Goal: Information Seeking & Learning: Learn about a topic

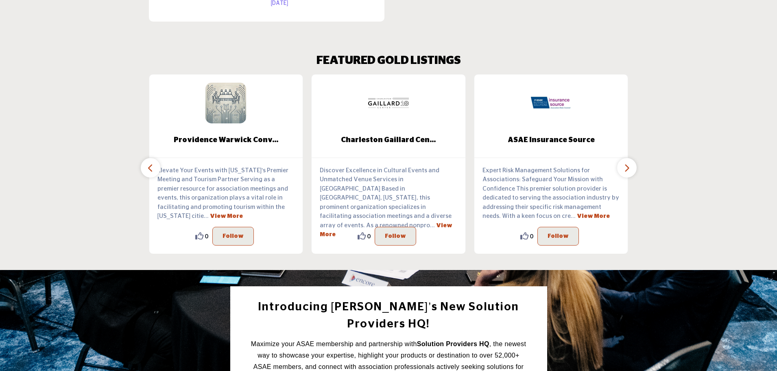
scroll to position [810, 0]
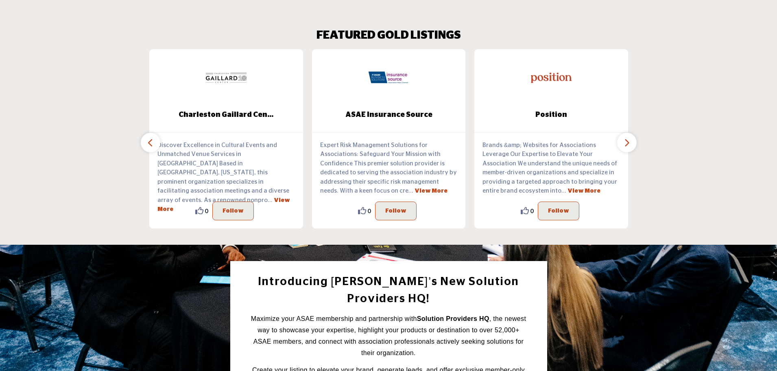
click at [624, 142] on icon "button" at bounding box center [627, 143] width 7 height 10
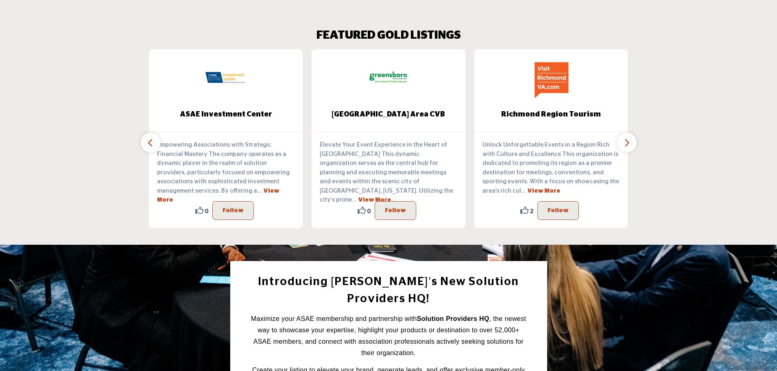
click at [147, 144] on icon "button" at bounding box center [150, 143] width 7 height 10
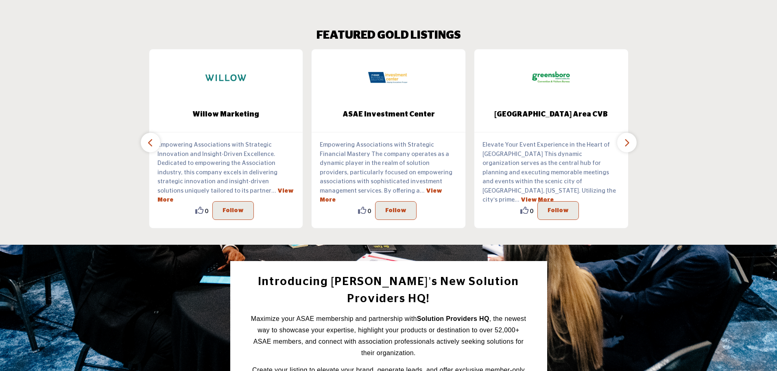
click at [147, 144] on icon "button" at bounding box center [150, 143] width 7 height 10
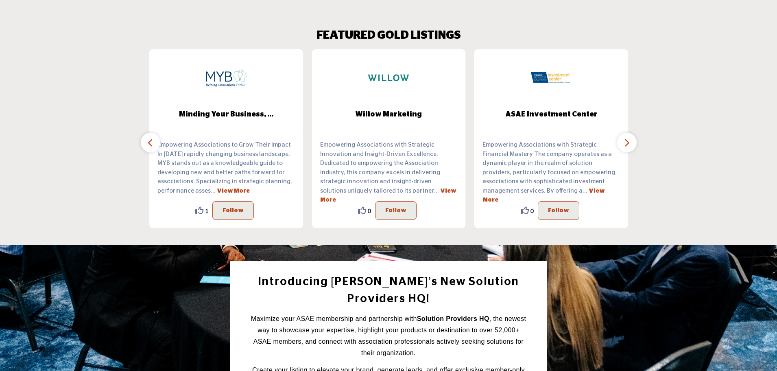
click at [147, 144] on icon "button" at bounding box center [150, 143] width 7 height 10
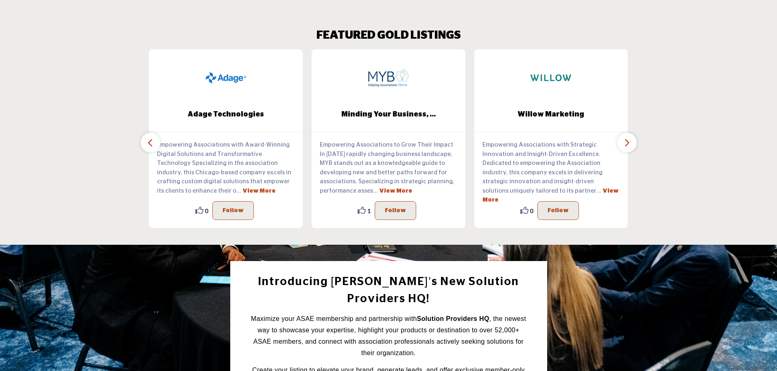
click at [147, 144] on icon "button" at bounding box center [150, 143] width 7 height 10
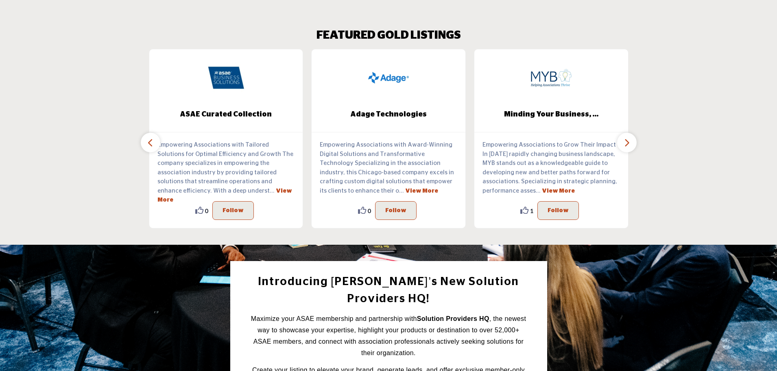
click at [147, 144] on icon "button" at bounding box center [150, 143] width 7 height 10
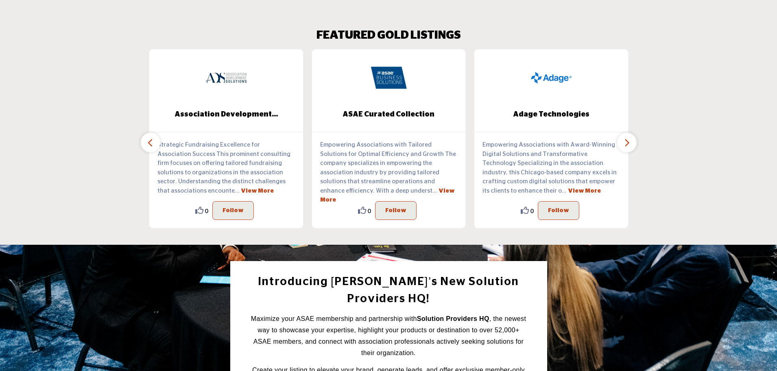
click at [147, 144] on icon "button" at bounding box center [150, 143] width 7 height 10
click at [627, 139] on icon "button" at bounding box center [627, 143] width 7 height 10
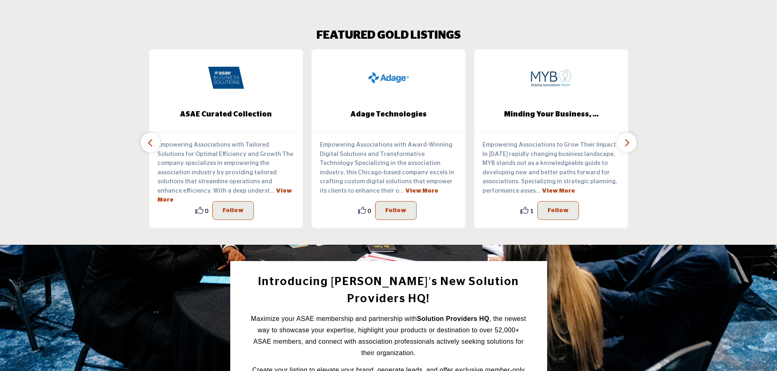
click at [627, 139] on icon "button" at bounding box center [627, 143] width 7 height 10
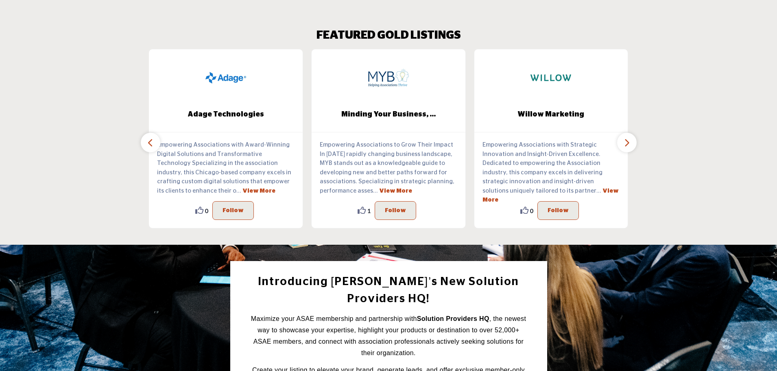
click at [627, 139] on icon "button" at bounding box center [627, 143] width 7 height 10
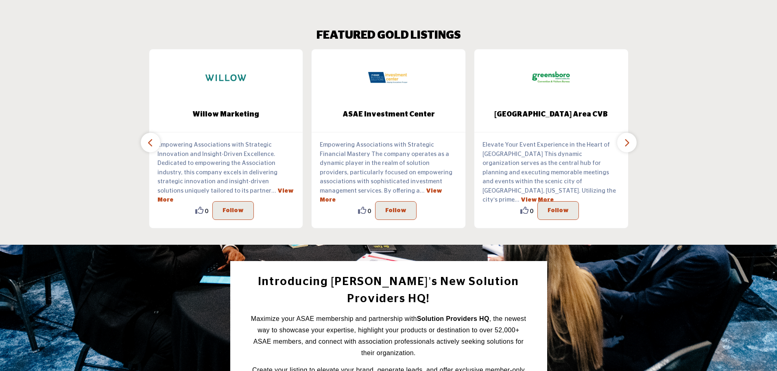
click at [627, 139] on icon "button" at bounding box center [627, 143] width 7 height 10
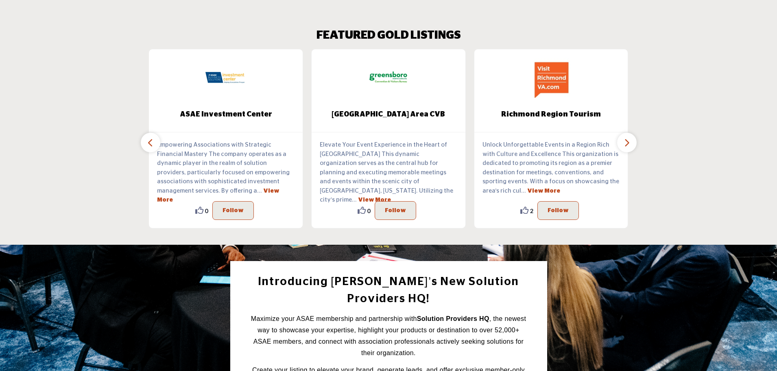
click at [627, 139] on icon "button" at bounding box center [627, 143] width 7 height 10
click at [625, 144] on icon "button" at bounding box center [627, 143] width 7 height 10
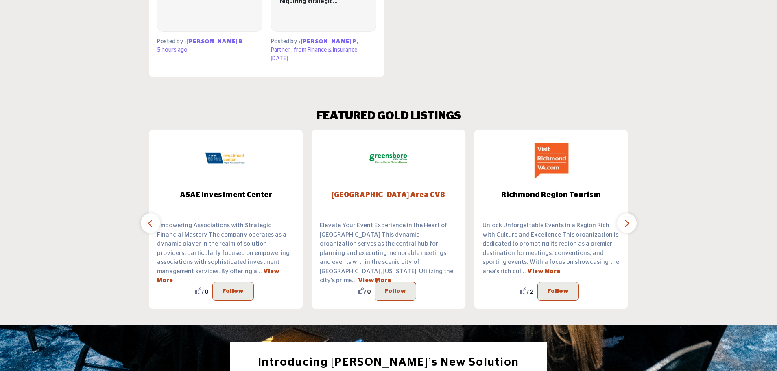
scroll to position [729, 0]
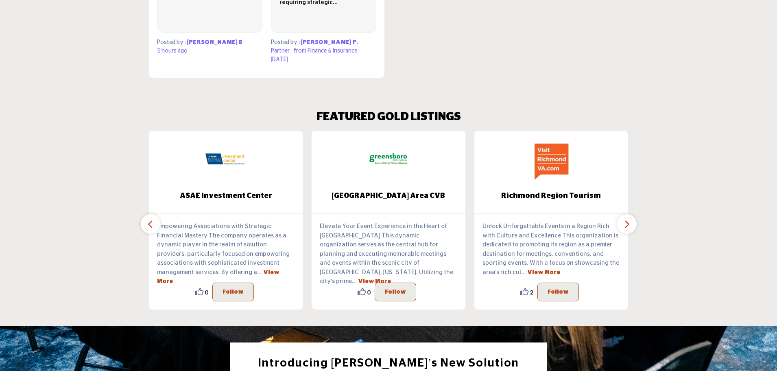
click at [155, 223] on button "button" at bounding box center [151, 224] width 20 height 20
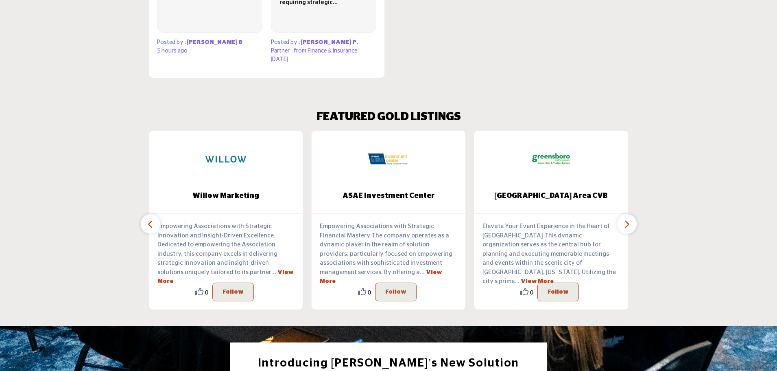
click at [155, 223] on button "button" at bounding box center [151, 224] width 20 height 20
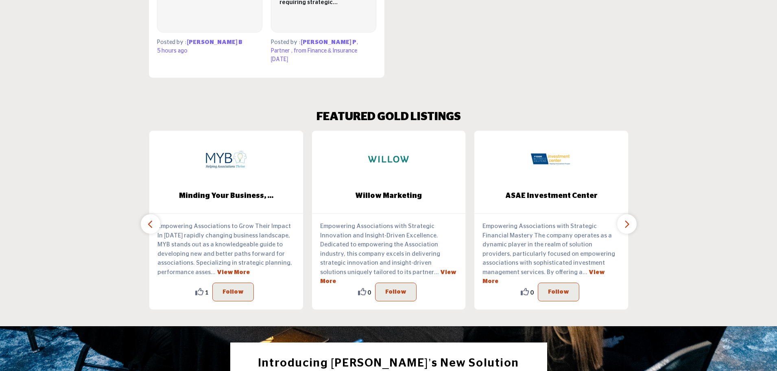
click at [155, 223] on button "button" at bounding box center [151, 224] width 20 height 20
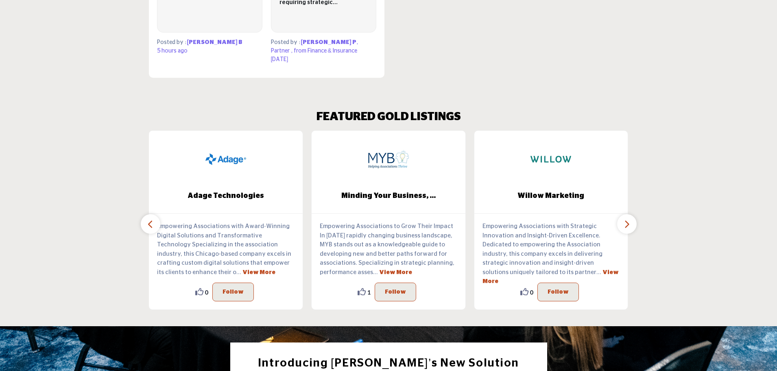
click at [155, 223] on button "button" at bounding box center [151, 224] width 20 height 20
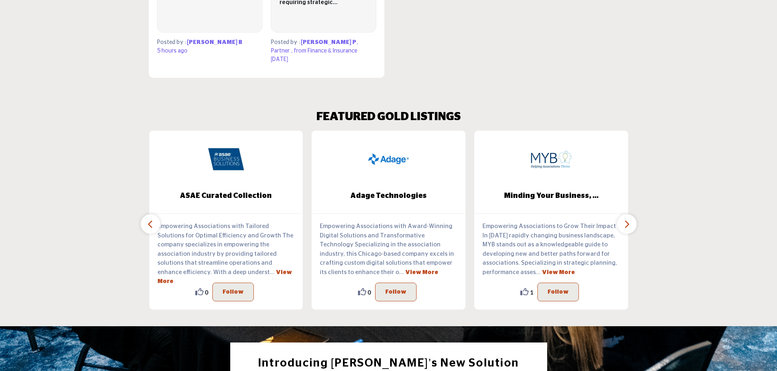
click at [155, 223] on button "button" at bounding box center [151, 224] width 20 height 20
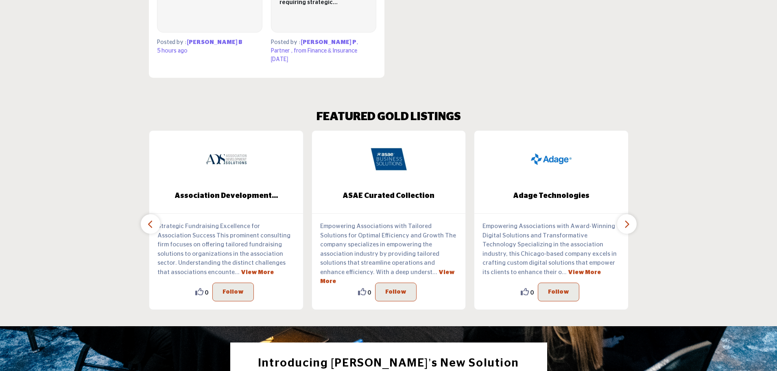
click at [155, 223] on button "button" at bounding box center [151, 224] width 20 height 20
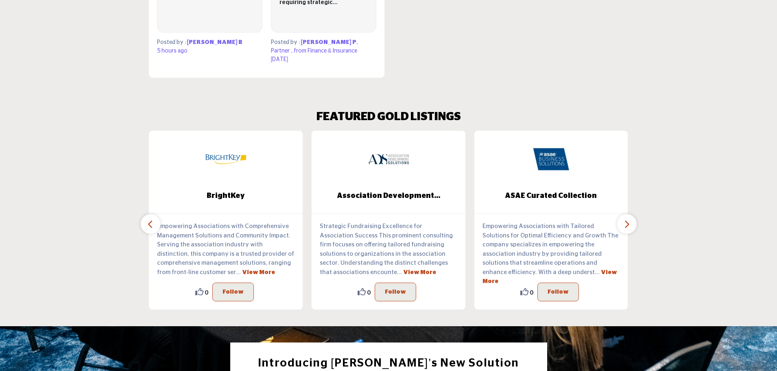
click at [155, 223] on button "button" at bounding box center [151, 224] width 20 height 20
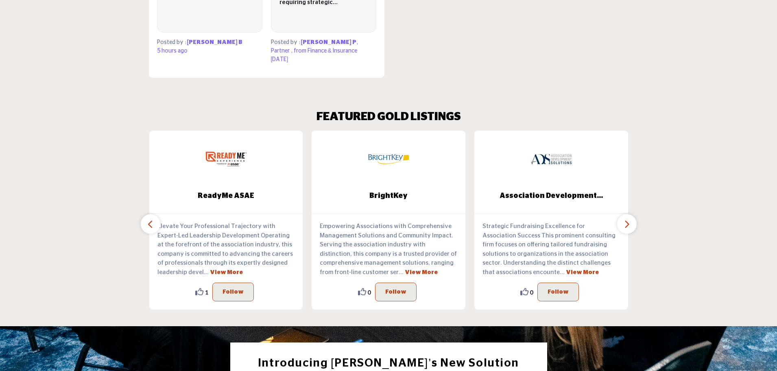
click at [155, 223] on button "button" at bounding box center [151, 224] width 20 height 20
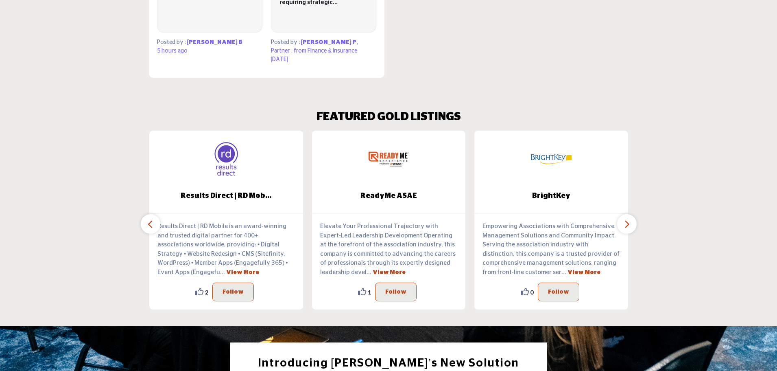
click at [155, 223] on button "button" at bounding box center [151, 224] width 20 height 20
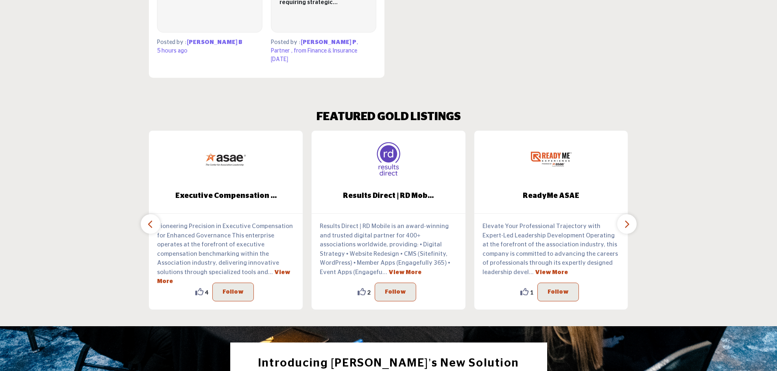
click at [155, 223] on button "button" at bounding box center [151, 224] width 20 height 20
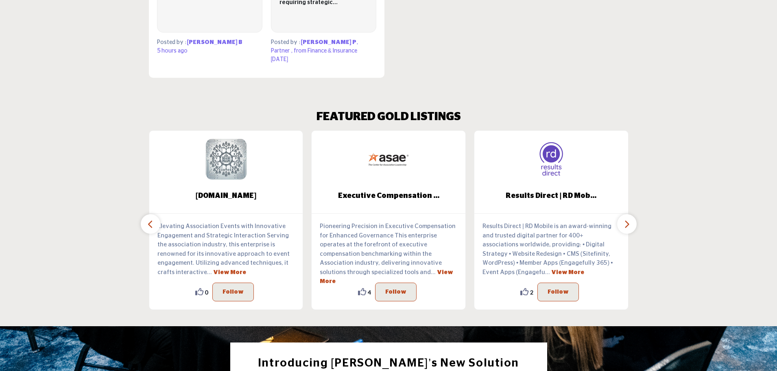
click at [155, 223] on button "button" at bounding box center [151, 224] width 20 height 20
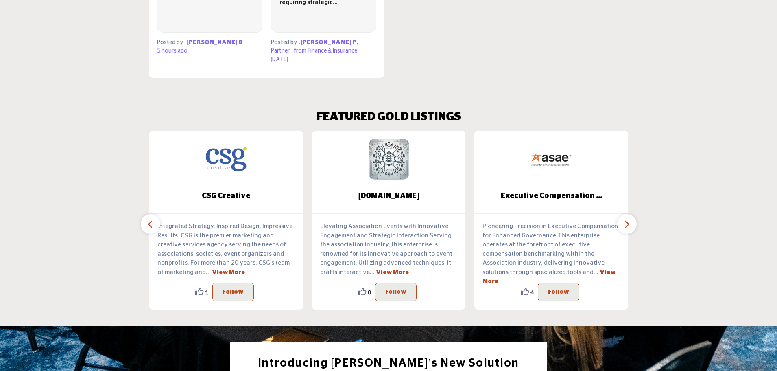
click at [155, 223] on button "button" at bounding box center [151, 224] width 20 height 20
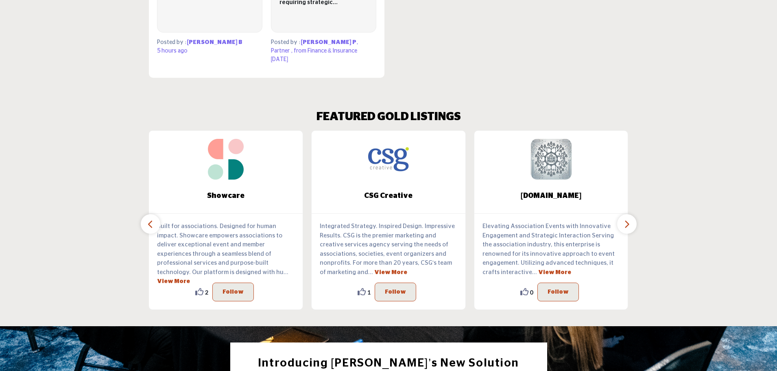
click at [155, 223] on button "button" at bounding box center [151, 224] width 20 height 20
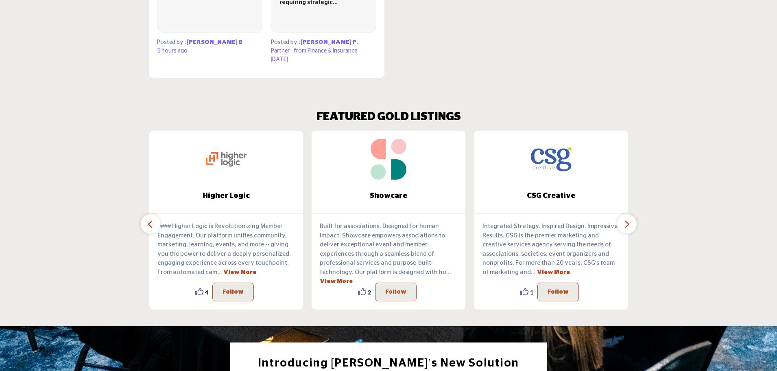
click at [155, 223] on button "button" at bounding box center [151, 224] width 20 height 20
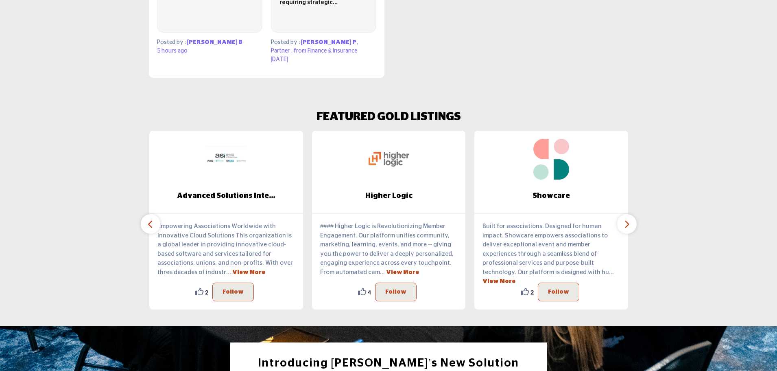
click at [155, 223] on button "button" at bounding box center [151, 224] width 20 height 20
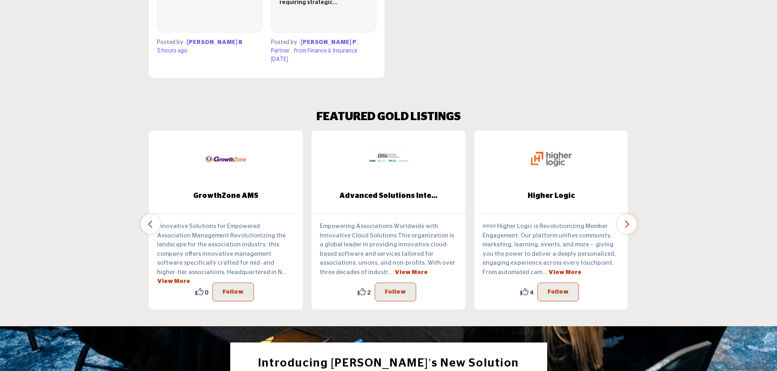
click at [155, 223] on button "button" at bounding box center [151, 224] width 20 height 20
click at [151, 221] on icon "button" at bounding box center [150, 224] width 7 height 10
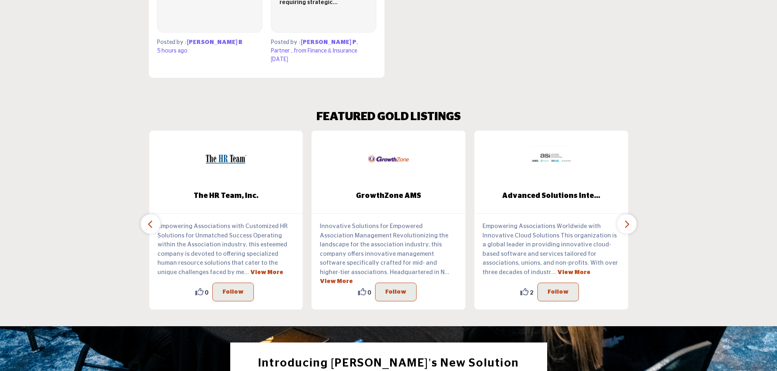
click at [151, 221] on icon "button" at bounding box center [150, 224] width 7 height 10
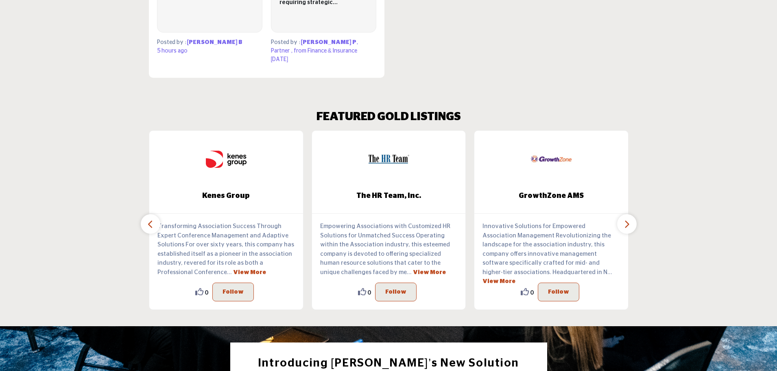
click at [151, 221] on icon "button" at bounding box center [150, 224] width 7 height 10
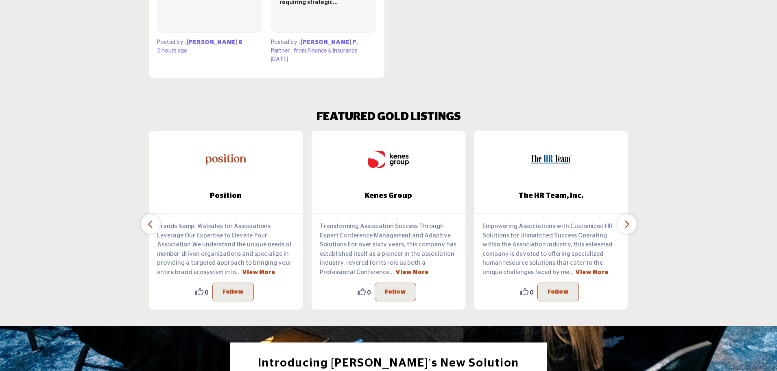
click at [242, 273] on link "View More" at bounding box center [258, 272] width 33 height 6
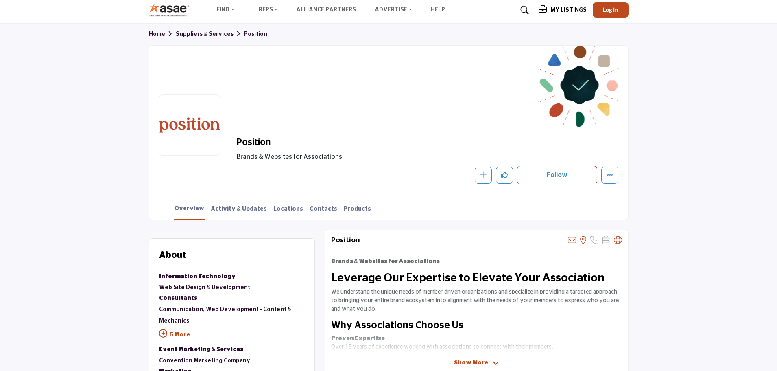
scroll to position [81, 0]
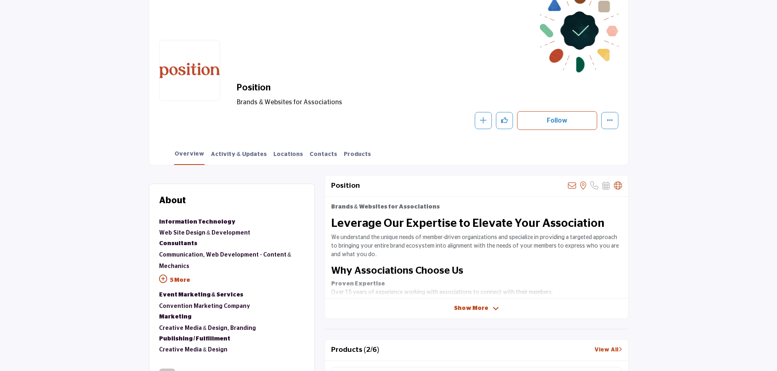
click at [179, 280] on p "5 More" at bounding box center [232, 281] width 146 height 18
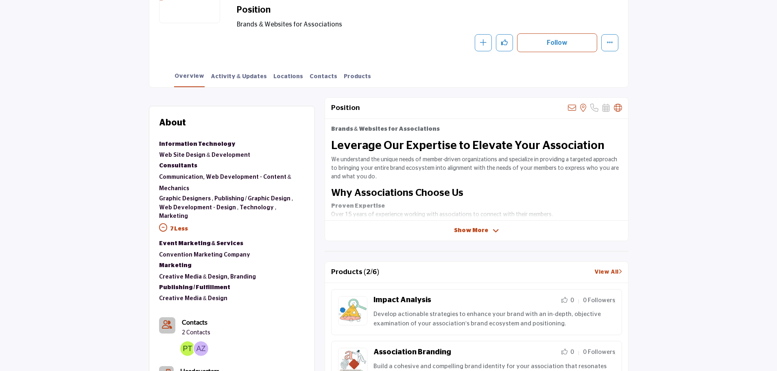
scroll to position [163, 0]
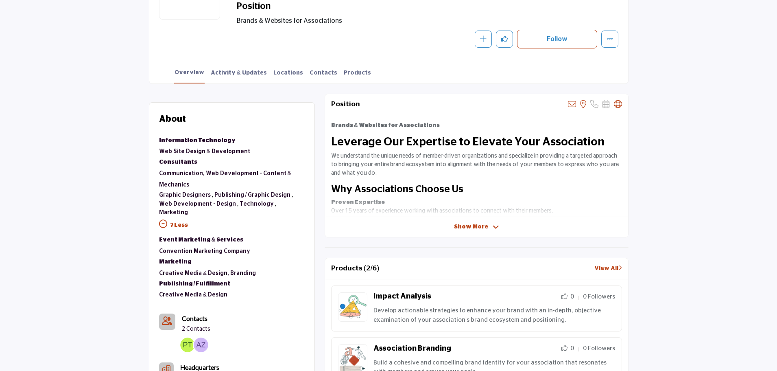
click at [493, 228] on icon at bounding box center [496, 226] width 7 height 7
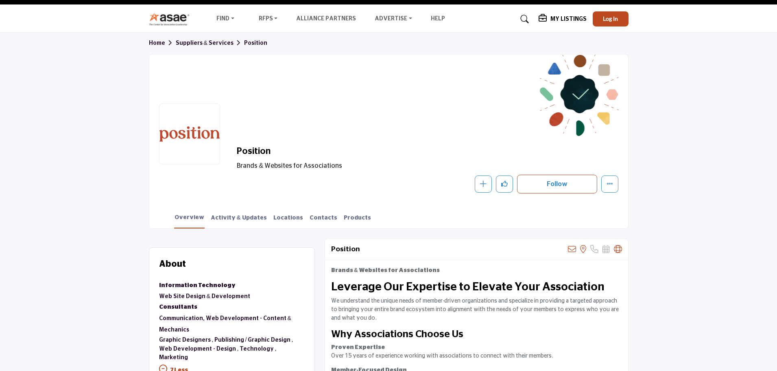
scroll to position [0, 0]
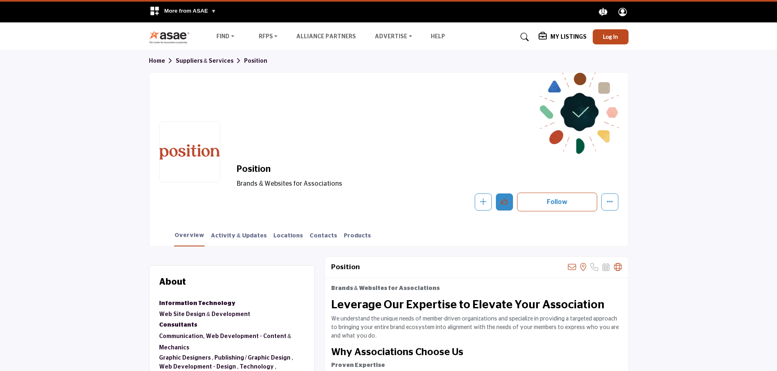
click at [507, 203] on icon "Like" at bounding box center [504, 201] width 7 height 7
